Goal: Transaction & Acquisition: Obtain resource

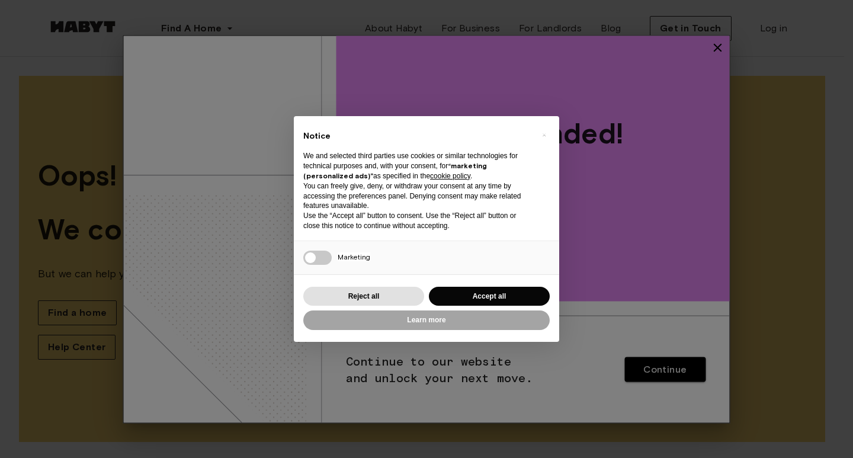
click at [716, 46] on div "× Notice We and selected third parties use cookies or similar technologies for …" at bounding box center [426, 229] width 853 height 458
click at [369, 291] on button "Reject all" at bounding box center [363, 297] width 121 height 20
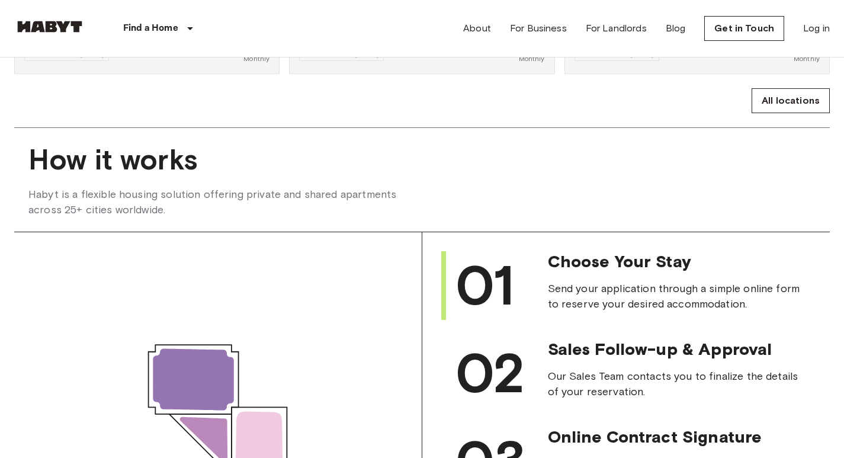
scroll to position [947, 0]
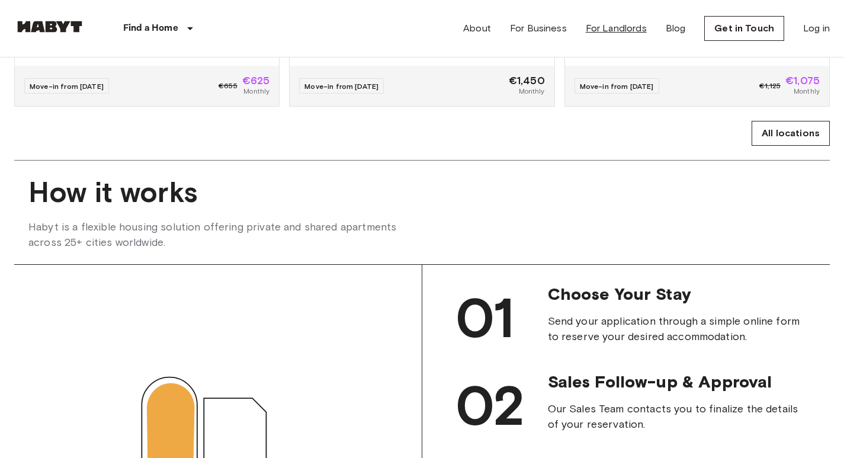
click at [621, 28] on link "For Landlords" at bounding box center [616, 28] width 61 height 14
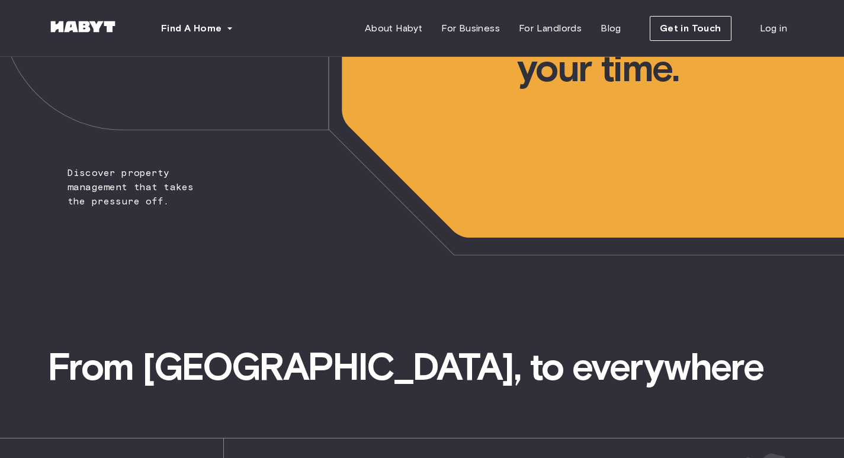
scroll to position [178, 0]
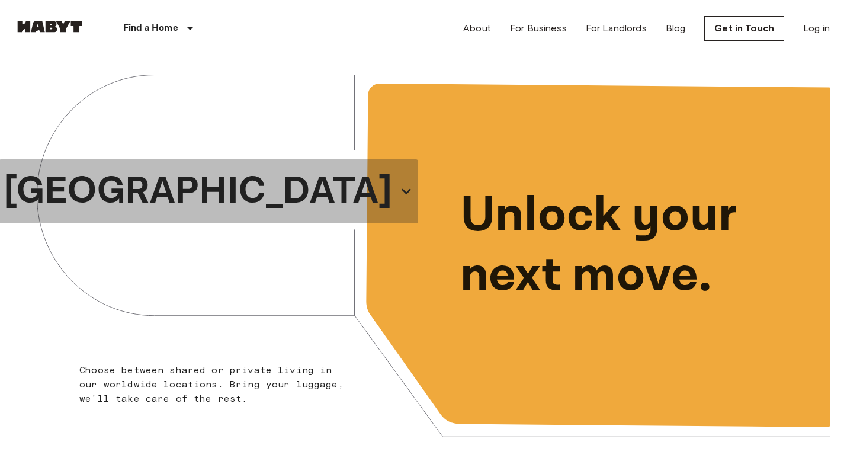
click at [397, 189] on icon "button" at bounding box center [406, 191] width 19 height 19
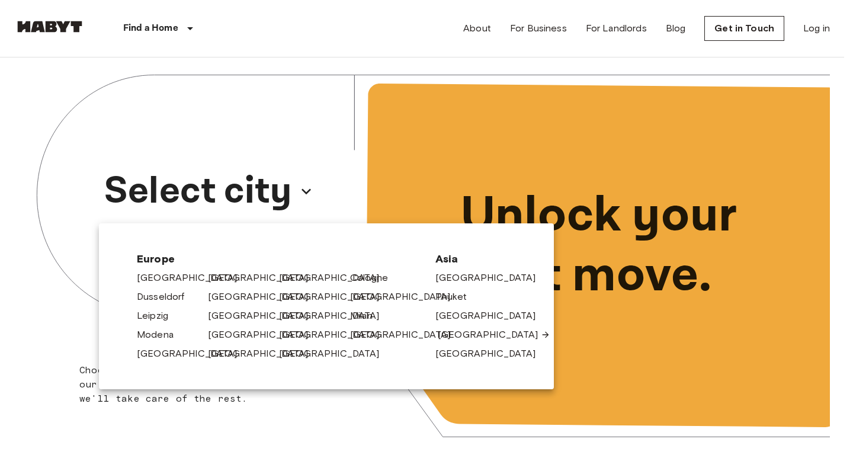
click at [449, 336] on link "[GEOGRAPHIC_DATA]" at bounding box center [493, 334] width 112 height 14
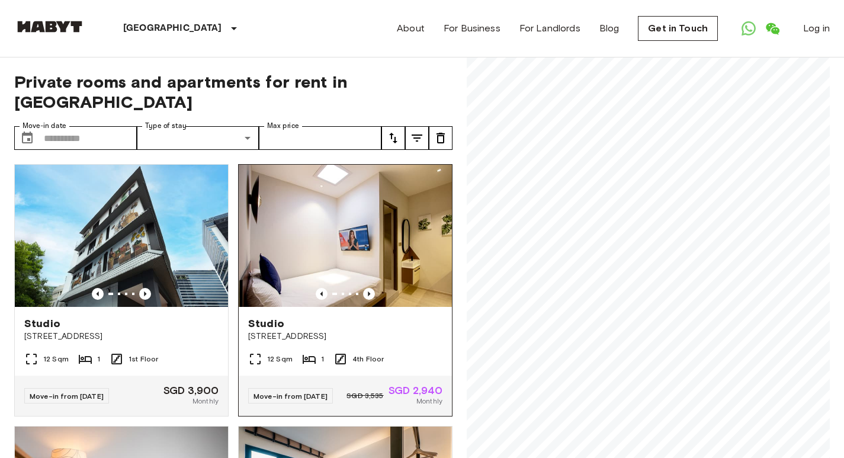
click at [319, 233] on img at bounding box center [345, 236] width 213 height 142
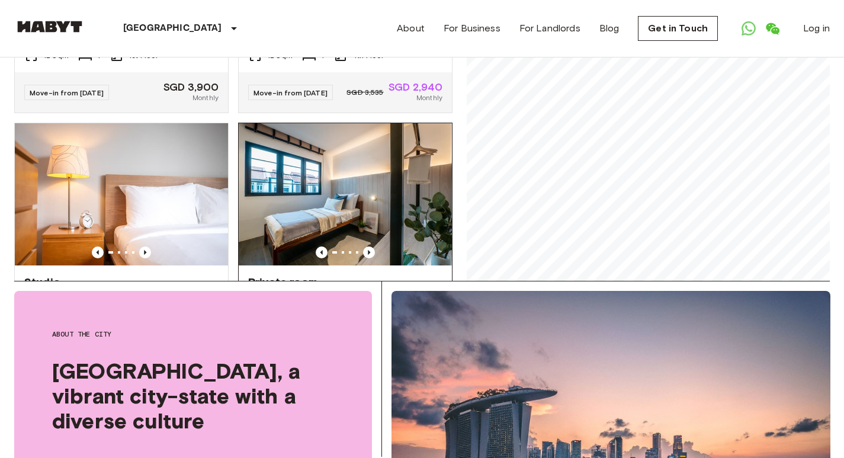
scroll to position [178, 0]
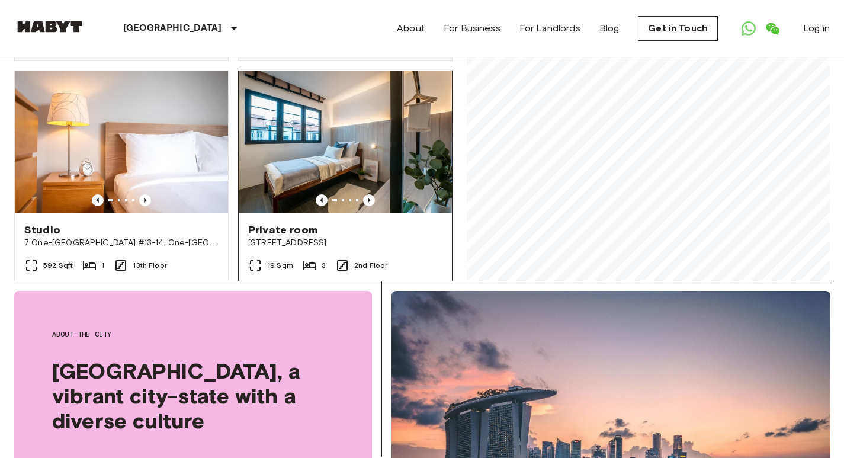
click at [345, 155] on img at bounding box center [345, 142] width 213 height 142
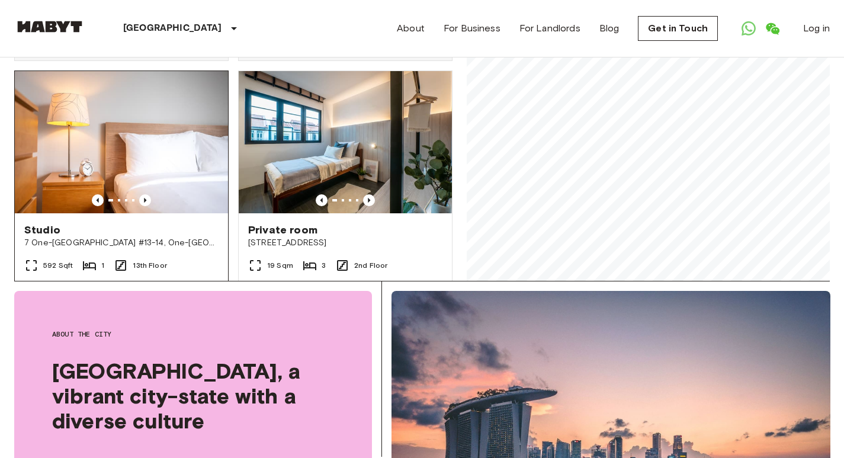
click at [159, 134] on img at bounding box center [121, 142] width 213 height 142
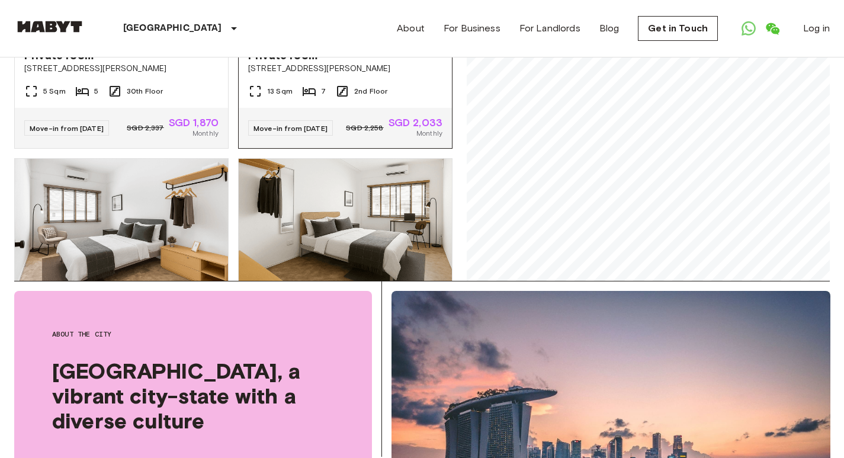
scroll to position [2459, 0]
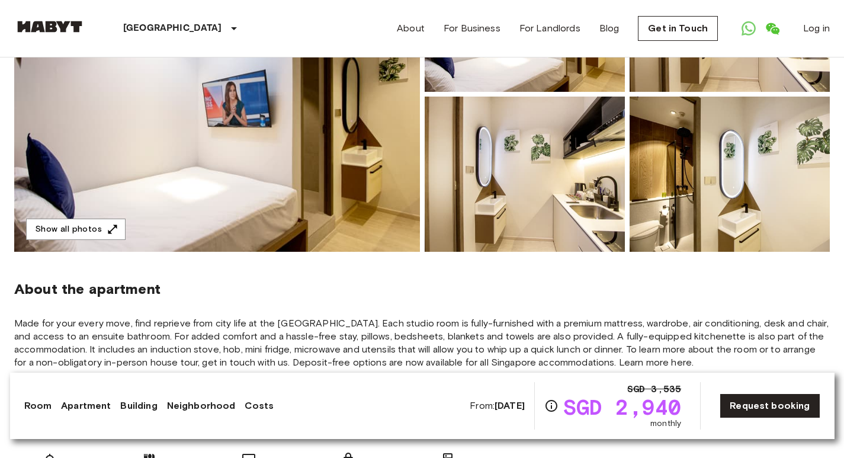
scroll to position [118, 0]
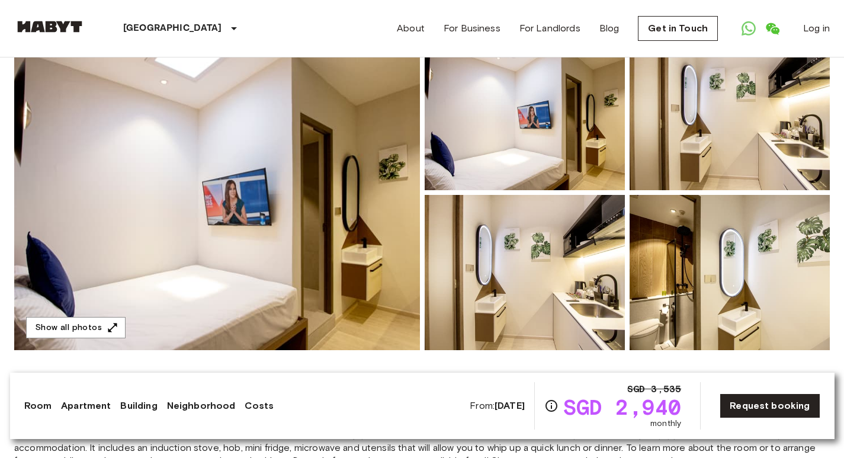
click at [520, 316] on img at bounding box center [524, 272] width 200 height 155
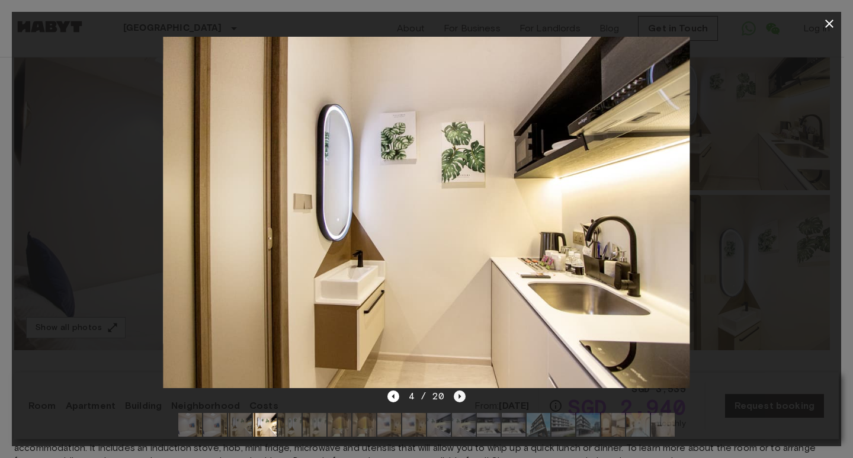
click at [460, 391] on icon "Next image" at bounding box center [459, 396] width 12 height 12
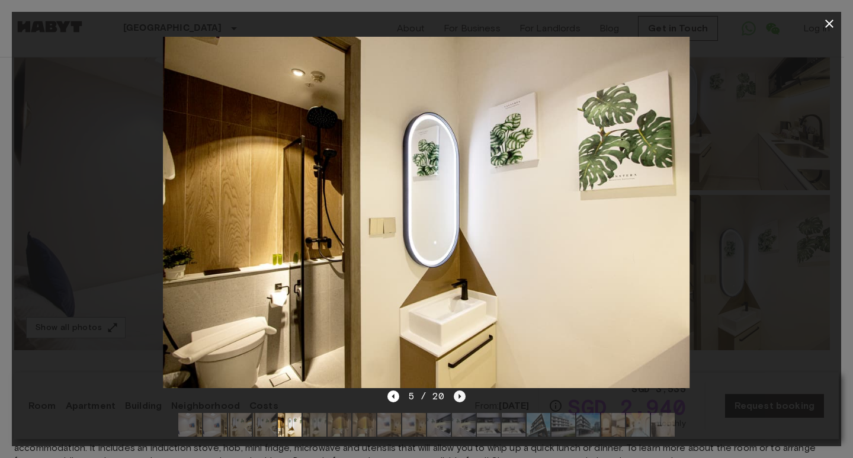
click at [460, 391] on icon "Next image" at bounding box center [459, 396] width 12 height 12
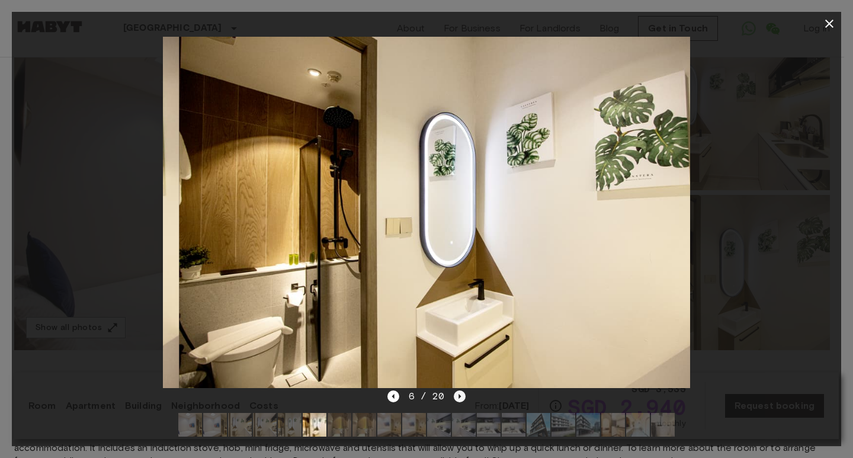
click at [460, 391] on icon "Next image" at bounding box center [459, 396] width 12 height 12
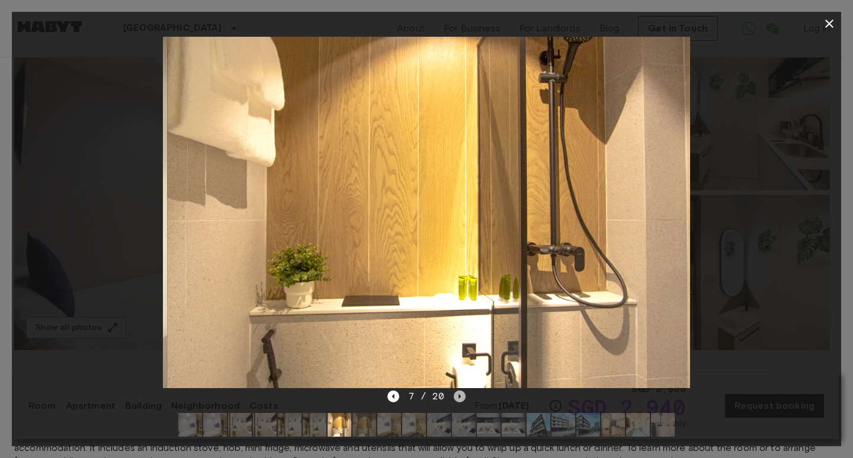
click at [460, 391] on icon "Next image" at bounding box center [459, 396] width 12 height 12
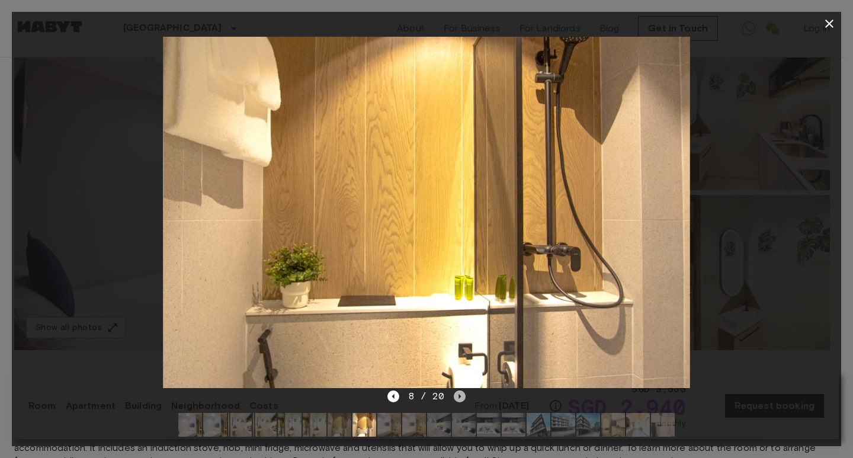
click at [460, 391] on icon "Next image" at bounding box center [459, 396] width 12 height 12
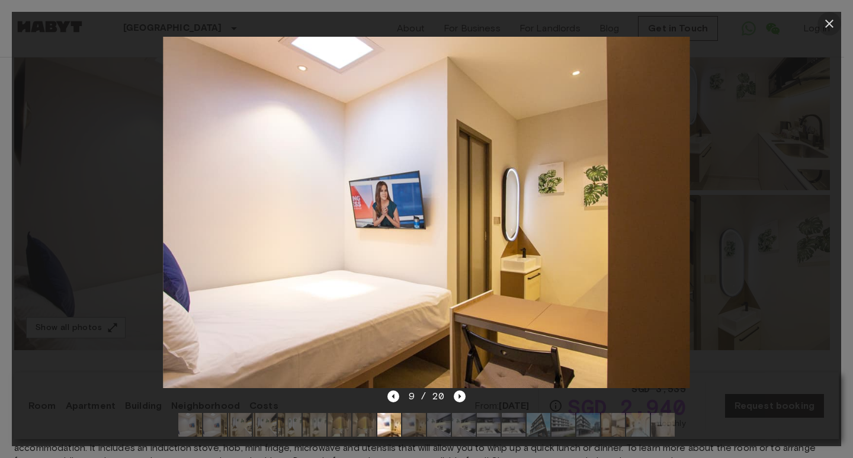
click at [825, 22] on icon "button" at bounding box center [829, 24] width 14 height 14
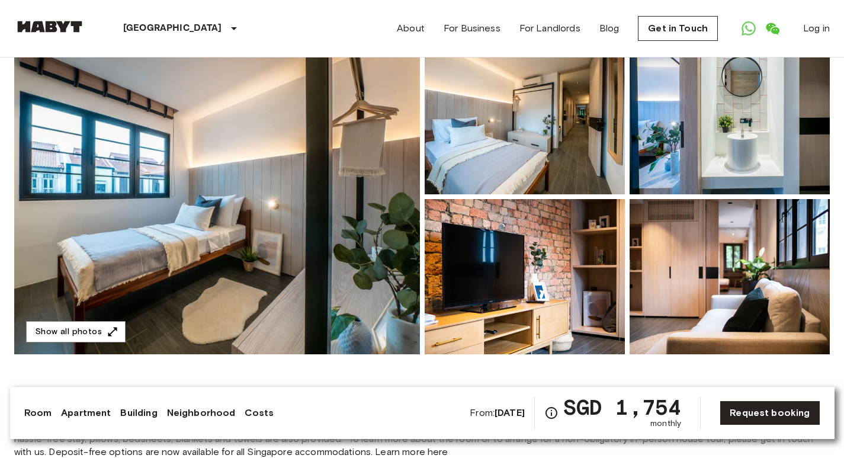
scroll to position [178, 0]
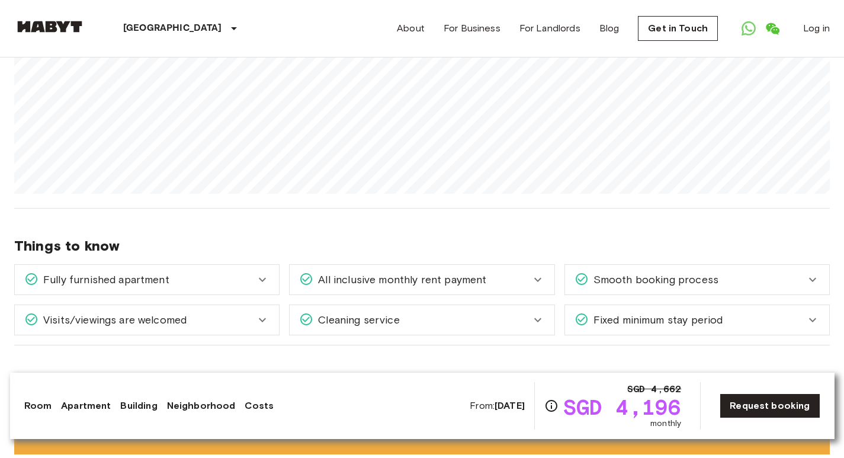
scroll to position [533, 0]
